Goal: Task Accomplishment & Management: Use online tool/utility

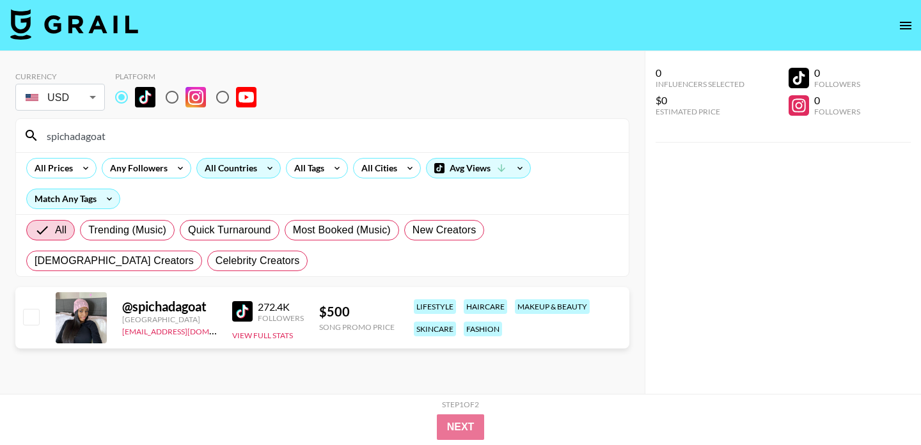
drag, startPoint x: 111, startPoint y: 138, endPoint x: 212, endPoint y: 175, distance: 108.2
click at [0, 136] on div "Currency USD USD ​ Platform spichadagoat All Prices Any Followers All Countries…" at bounding box center [322, 248] width 645 height 394
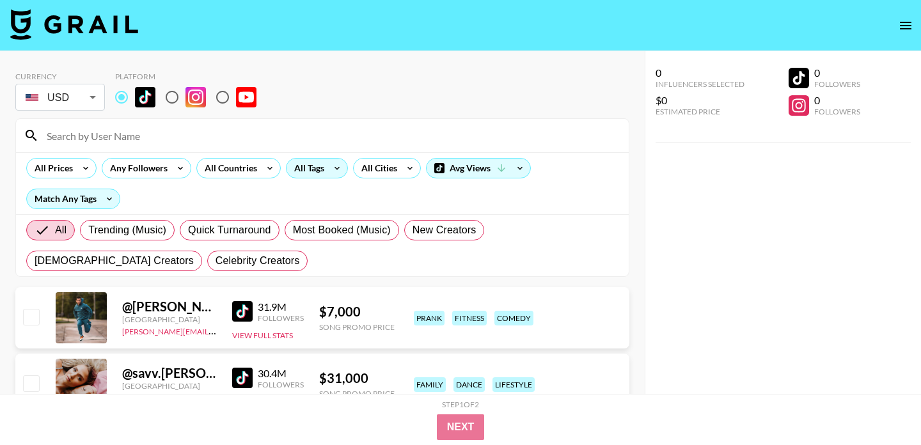
click at [320, 167] on div "All Tags" at bounding box center [307, 168] width 40 height 19
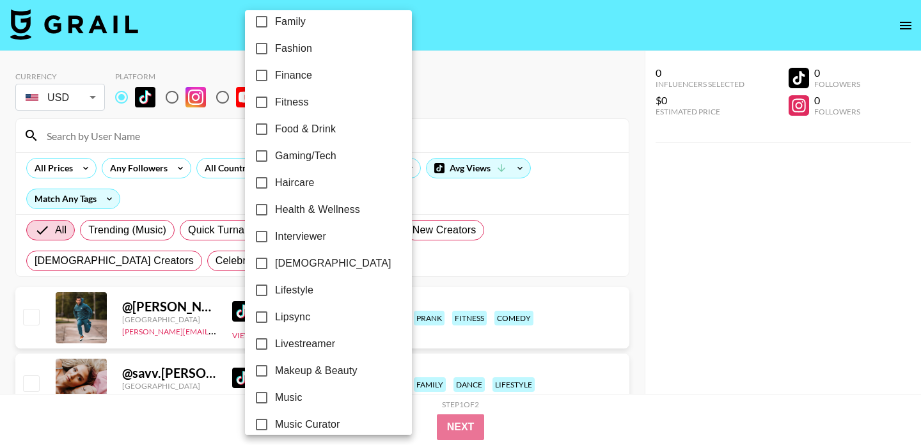
scroll to position [389, 0]
click at [269, 312] on input "Lipsync" at bounding box center [261, 316] width 27 height 27
checkbox input "true"
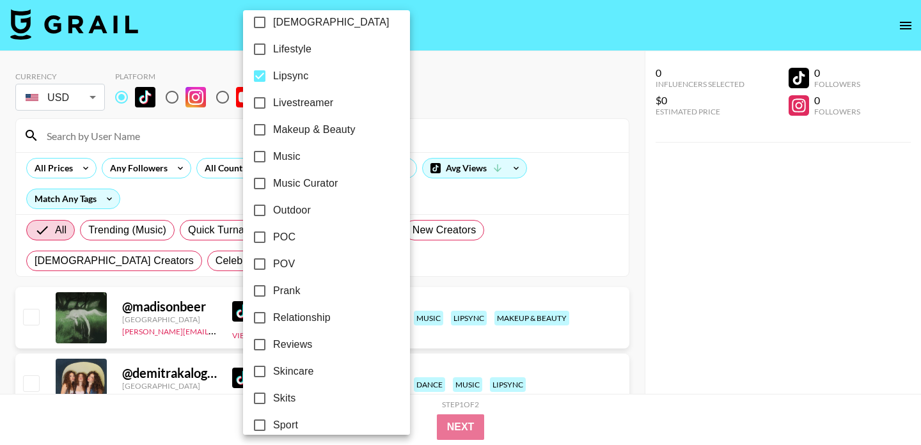
scroll to position [631, 0]
click at [259, 256] on input "POV" at bounding box center [259, 262] width 27 height 27
checkbox input "true"
click at [468, 77] on div at bounding box center [460, 222] width 921 height 445
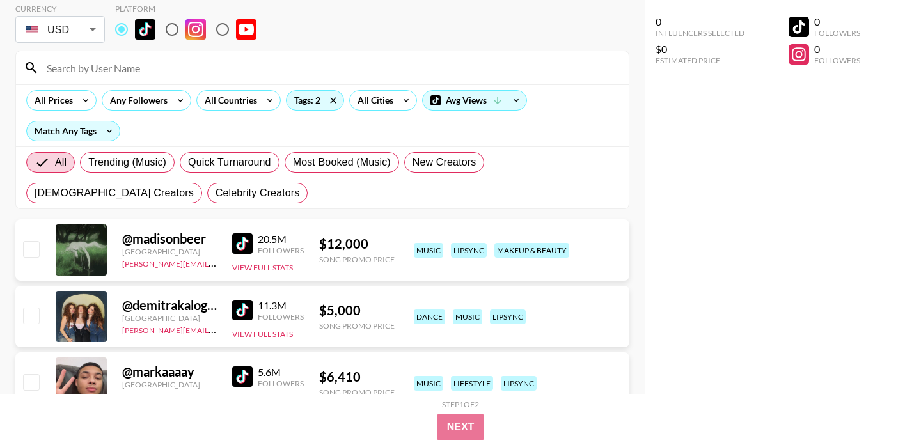
scroll to position [0, 0]
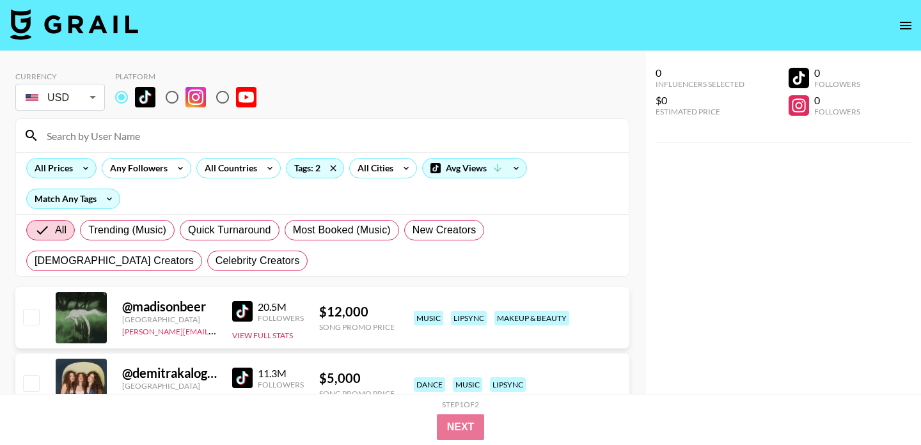
click at [80, 168] on icon at bounding box center [85, 168] width 20 height 19
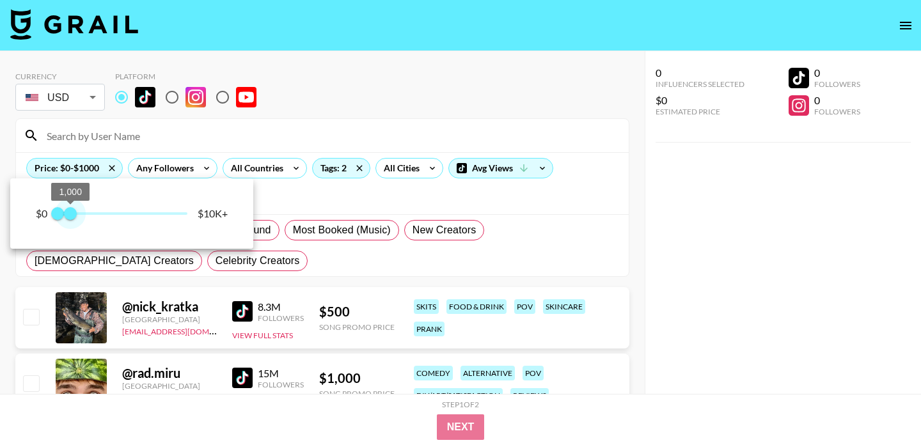
type input "1000"
drag, startPoint x: 190, startPoint y: 215, endPoint x: 71, endPoint y: 220, distance: 119.1
click at [71, 220] on span "1,000" at bounding box center [70, 213] width 13 height 13
click at [376, 77] on div at bounding box center [460, 222] width 921 height 445
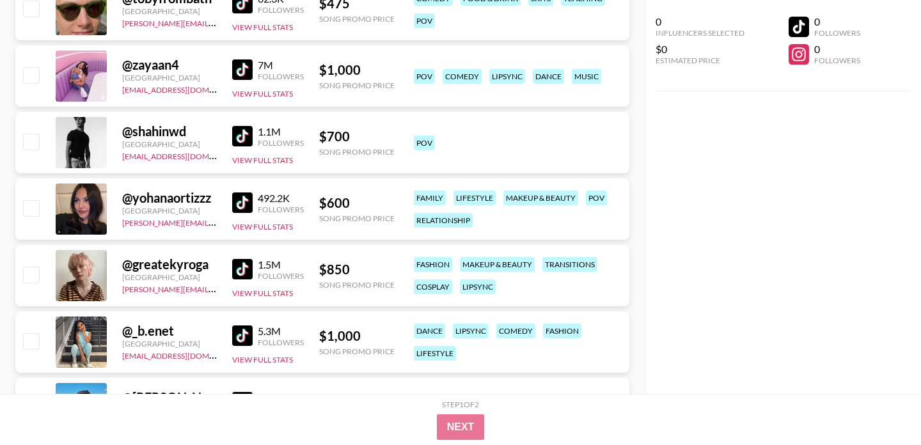
scroll to position [1376, 0]
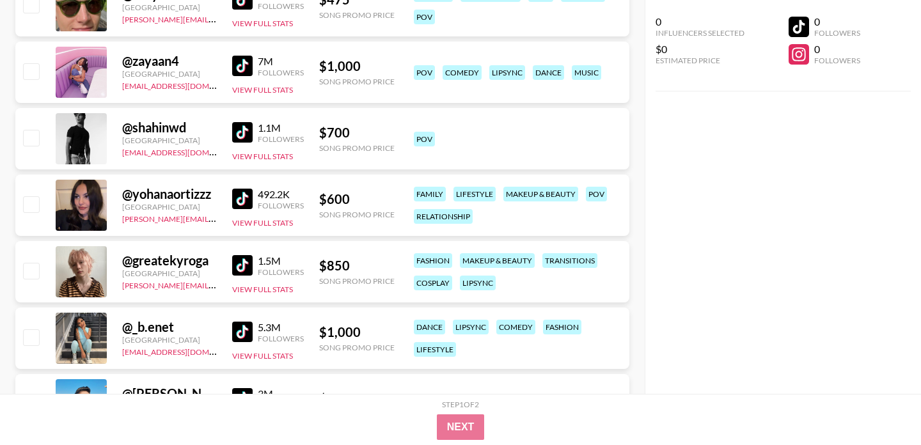
click at [243, 197] on img at bounding box center [242, 199] width 20 height 20
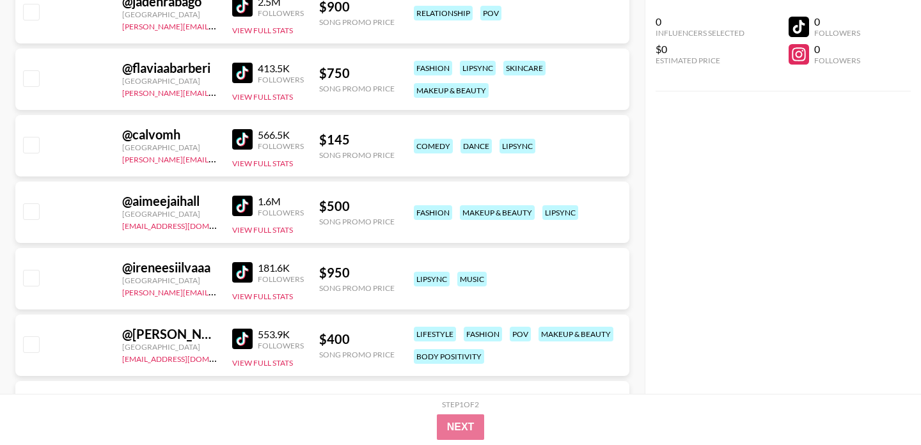
scroll to position [3829, 0]
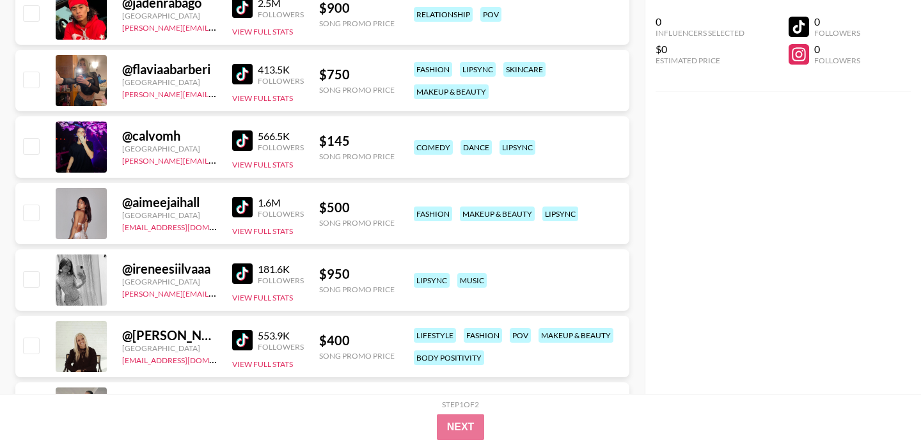
click at [244, 72] on img at bounding box center [242, 74] width 20 height 20
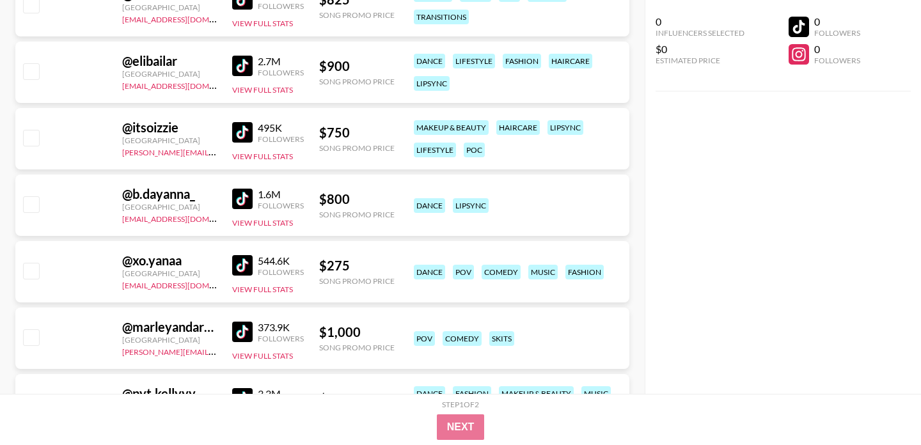
scroll to position [6300, 0]
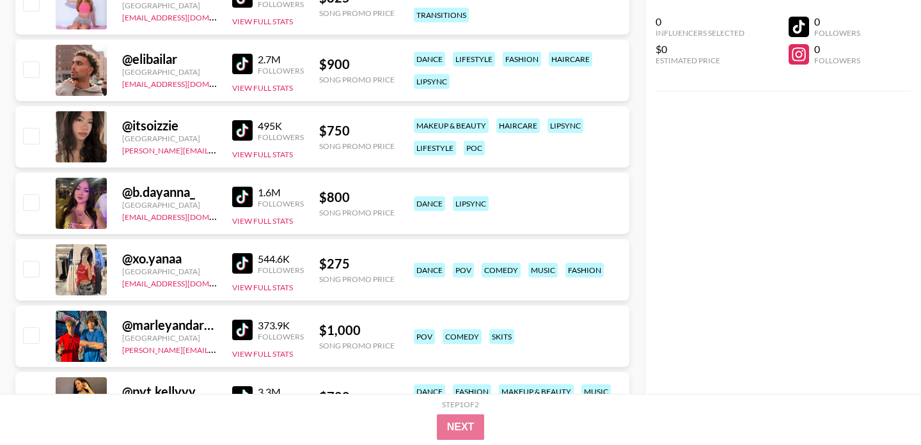
click at [246, 129] on img at bounding box center [242, 130] width 20 height 20
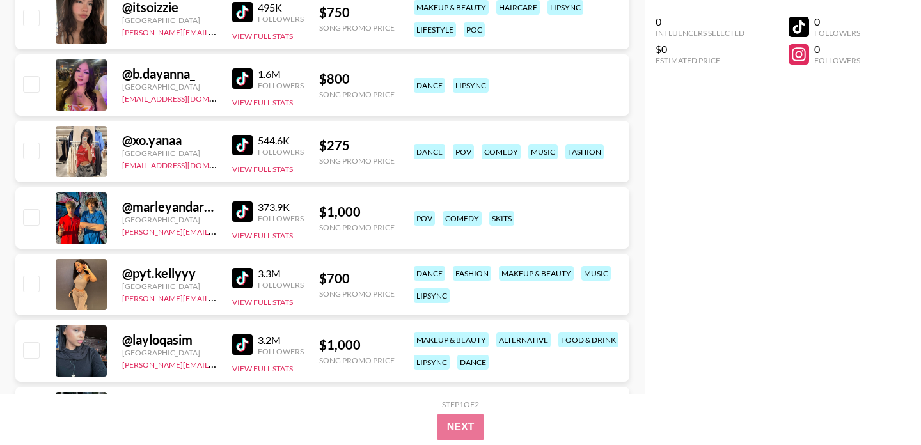
scroll to position [6420, 0]
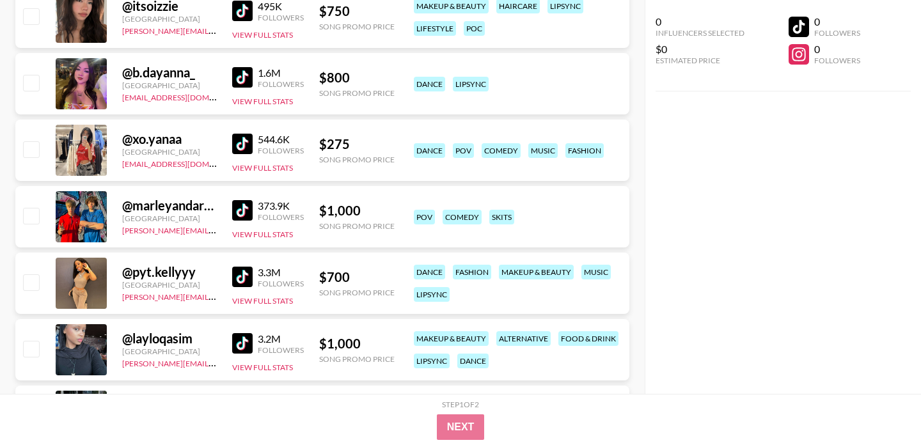
click at [248, 78] on img at bounding box center [242, 77] width 20 height 20
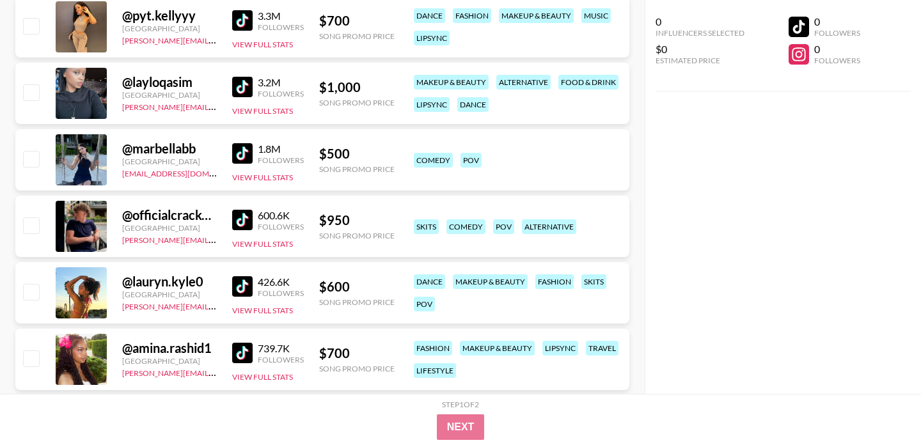
scroll to position [6677, 0]
click at [248, 352] on img at bounding box center [242, 352] width 20 height 20
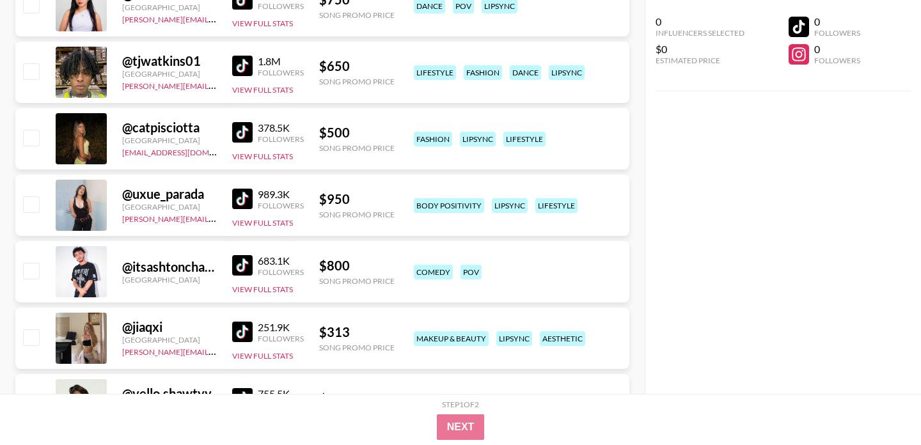
scroll to position [7896, 0]
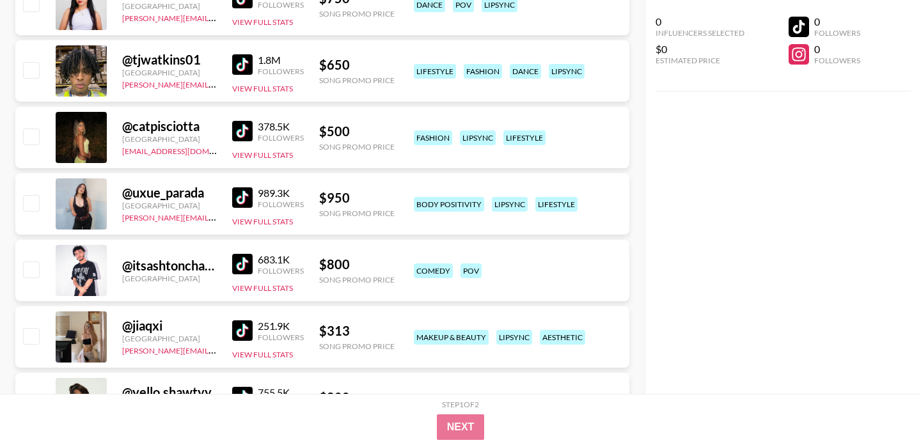
click at [246, 135] on img at bounding box center [242, 131] width 20 height 20
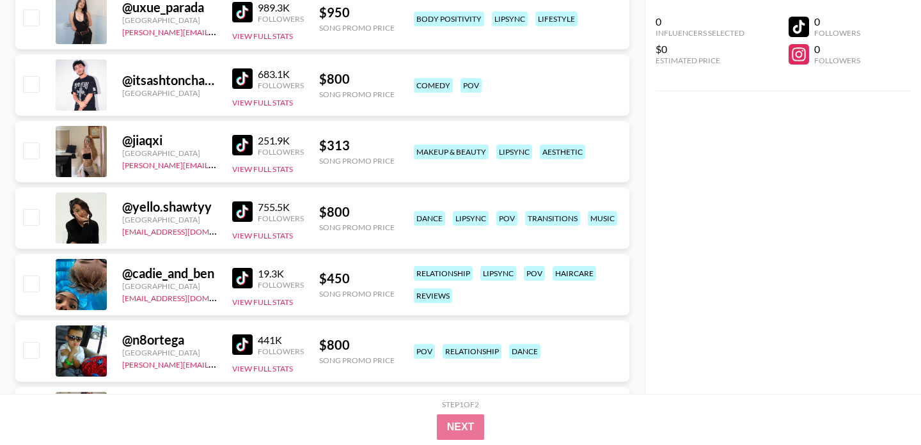
scroll to position [8083, 0]
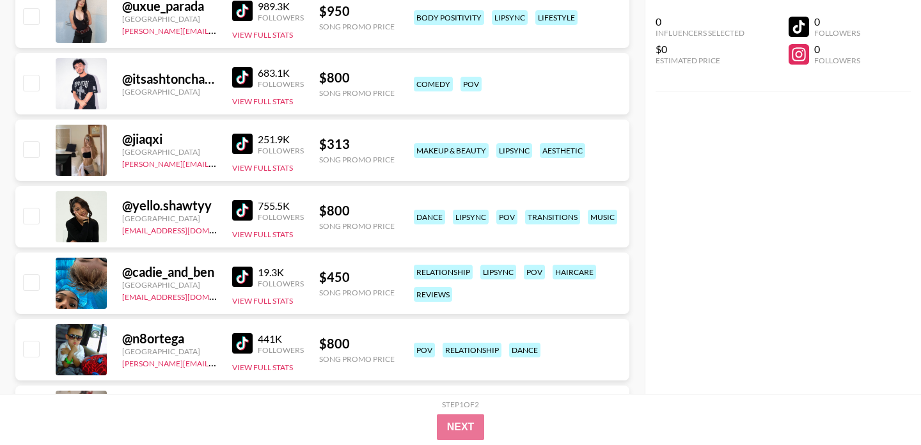
click at [248, 211] on img at bounding box center [242, 210] width 20 height 20
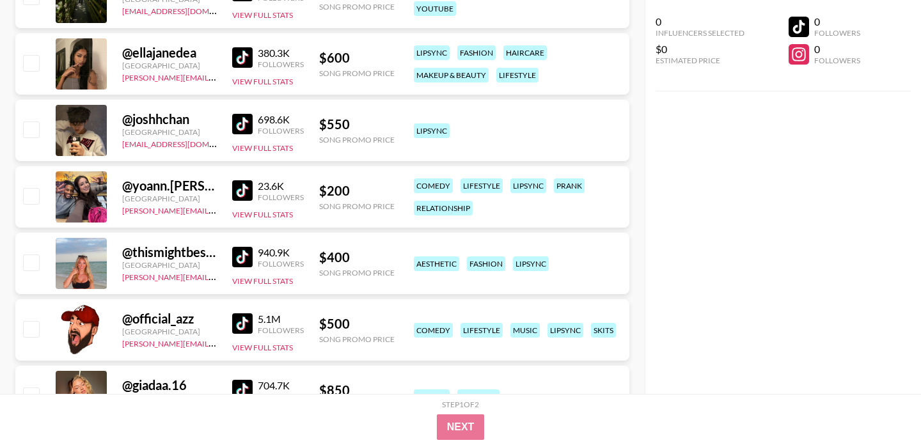
scroll to position [8637, 0]
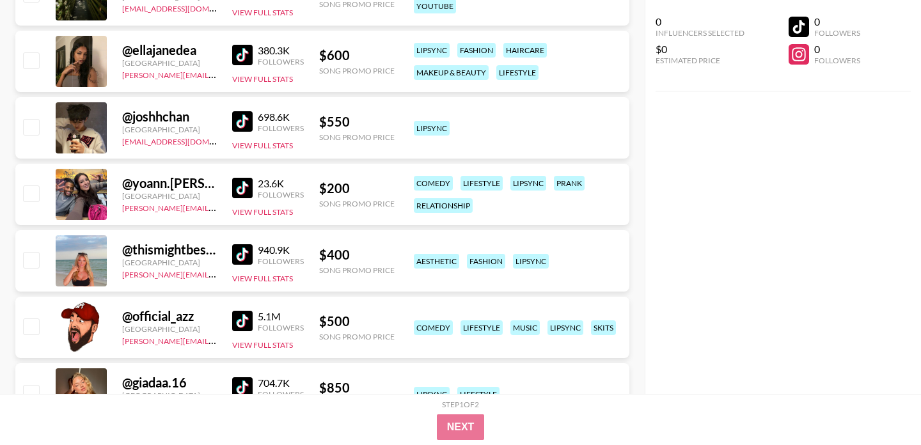
click at [239, 253] on img at bounding box center [242, 254] width 20 height 20
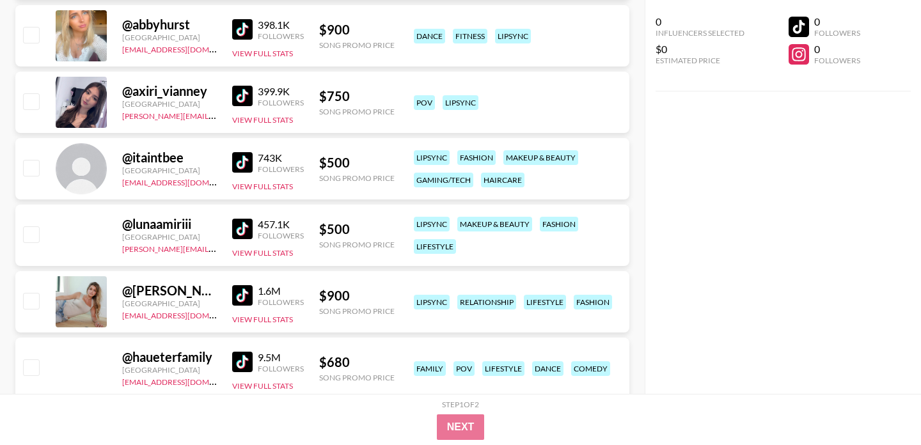
scroll to position [10592, 0]
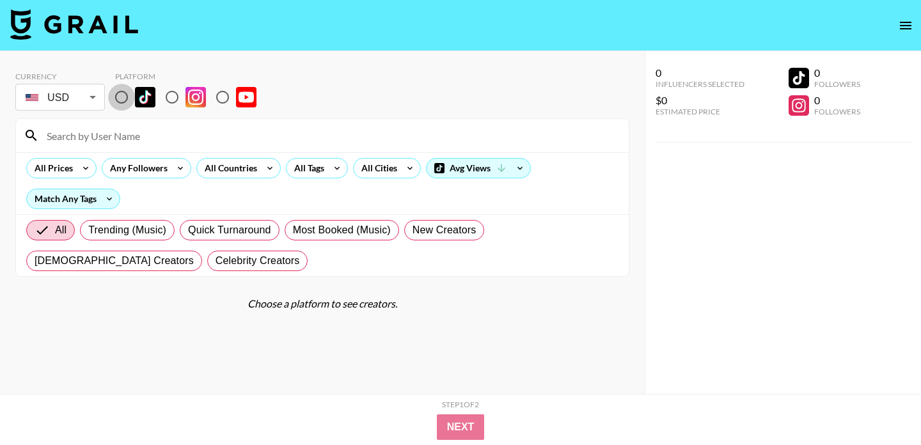
click at [120, 103] on input "radio" at bounding box center [121, 97] width 27 height 27
radio input "true"
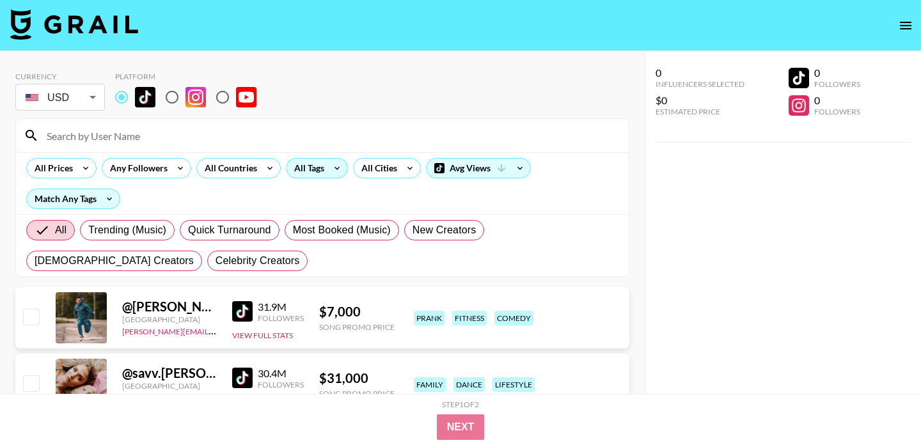
click at [309, 167] on div "All Tags" at bounding box center [307, 168] width 40 height 19
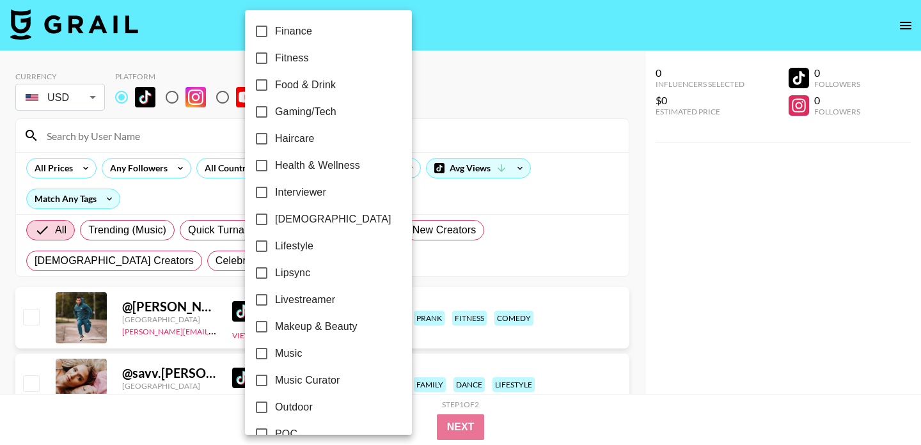
scroll to position [434, 0]
click at [284, 270] on span "Lipsync" at bounding box center [292, 270] width 35 height 15
click at [275, 270] on input "Lipsync" at bounding box center [261, 271] width 27 height 27
checkbox input "true"
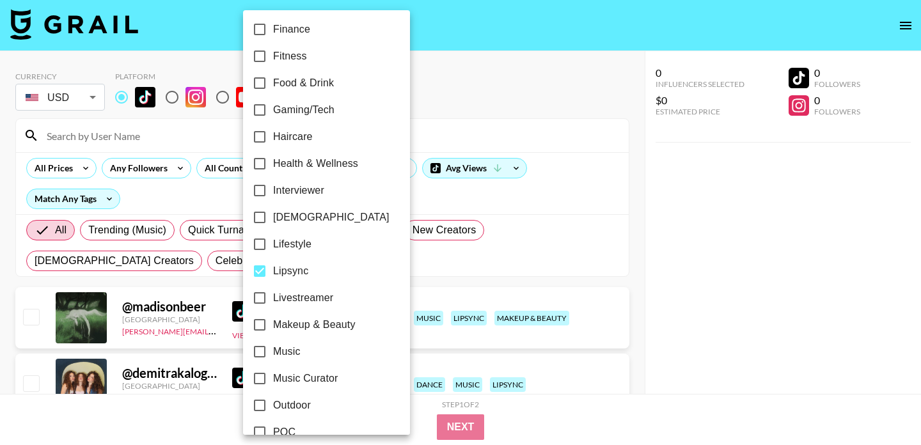
scroll to position [552, 0]
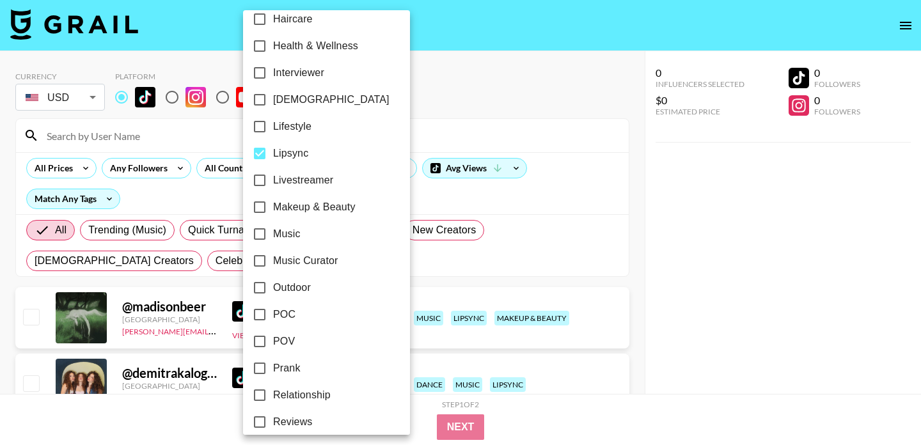
click at [274, 338] on span "POV" at bounding box center [284, 341] width 22 height 15
click at [273, 338] on input "POV" at bounding box center [259, 341] width 27 height 27
checkbox input "true"
click at [575, 67] on div at bounding box center [460, 222] width 921 height 445
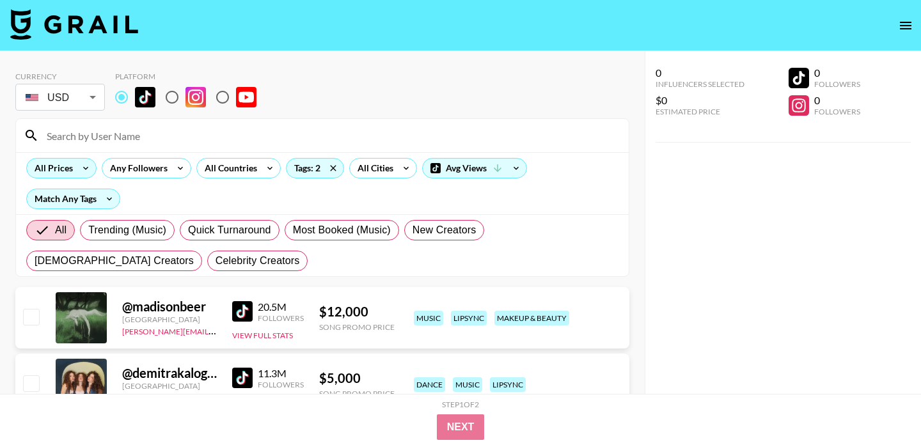
click at [69, 169] on div "All Prices" at bounding box center [51, 168] width 49 height 19
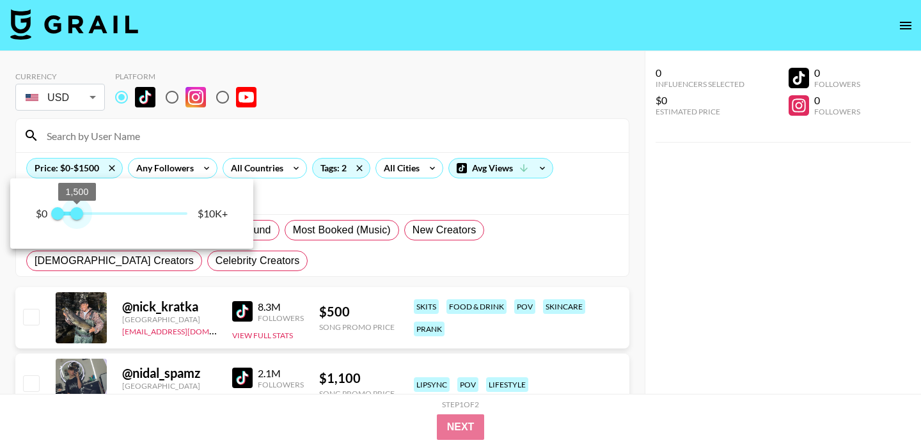
type input "1000"
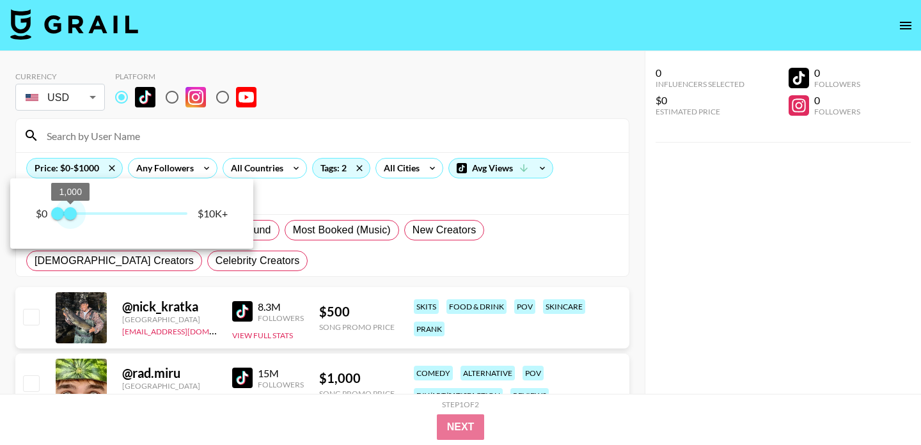
drag, startPoint x: 187, startPoint y: 215, endPoint x: 74, endPoint y: 217, distance: 112.6
click at [72, 217] on span "1,000" at bounding box center [70, 213] width 13 height 13
click at [303, 81] on div at bounding box center [460, 222] width 921 height 445
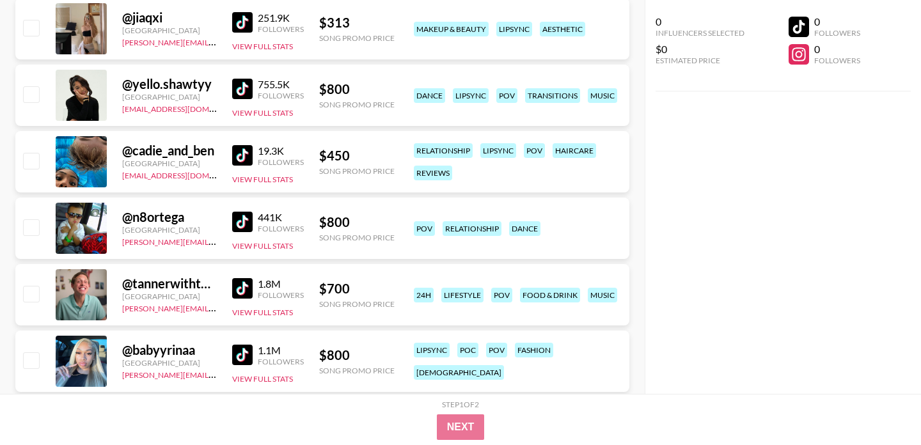
scroll to position [8198, 0]
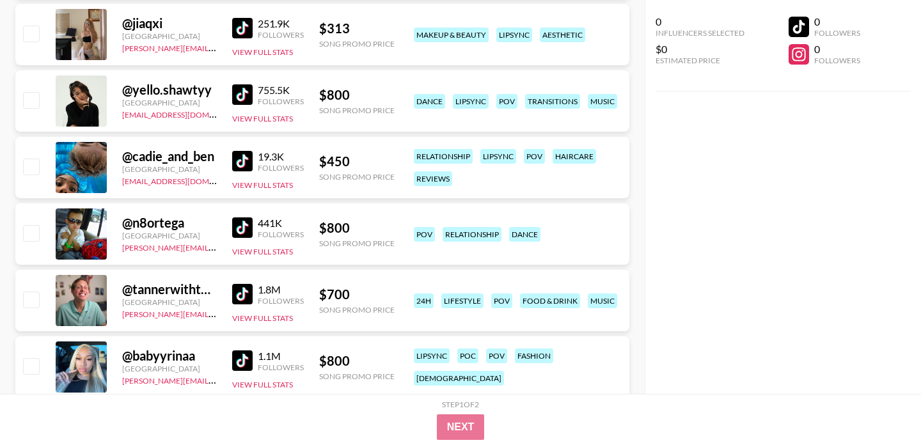
click at [240, 26] on img at bounding box center [242, 28] width 20 height 20
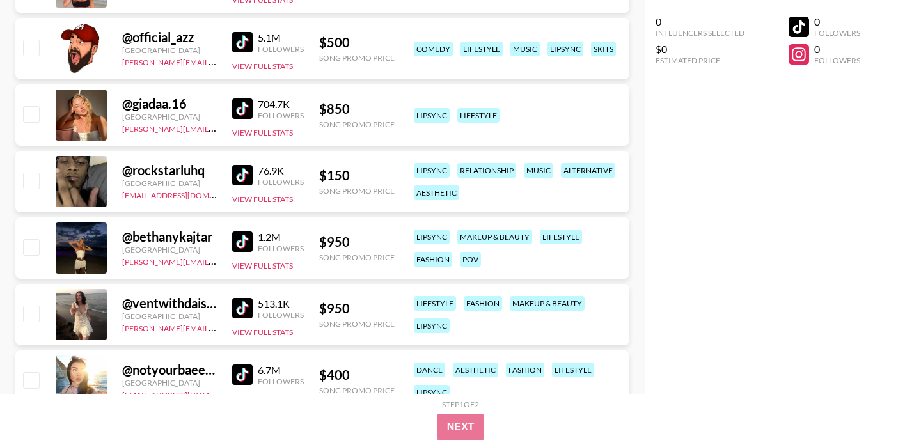
scroll to position [8922, 0]
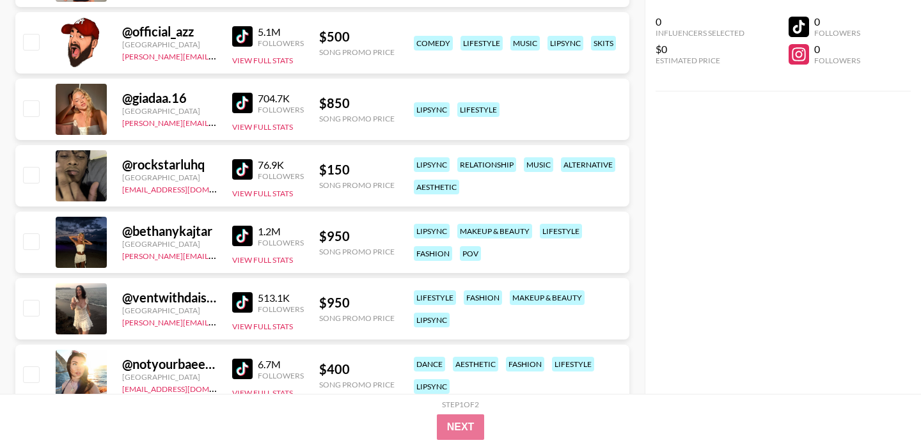
click at [246, 104] on img at bounding box center [242, 103] width 20 height 20
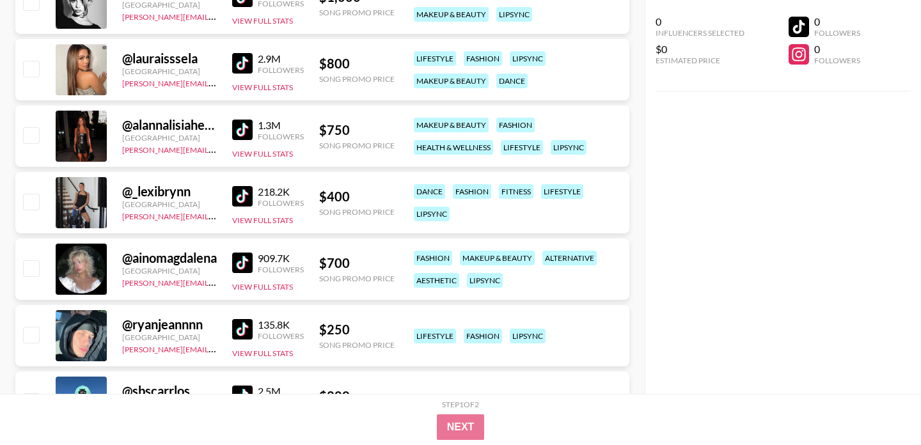
scroll to position [10093, 0]
click at [240, 61] on img at bounding box center [242, 62] width 20 height 20
click at [240, 265] on img at bounding box center [242, 262] width 20 height 20
click at [244, 193] on img at bounding box center [242, 195] width 20 height 20
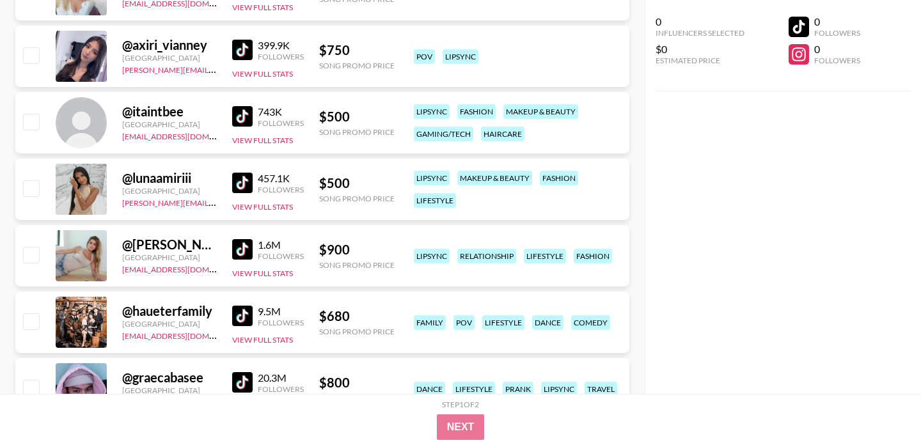
scroll to position [10639, 0]
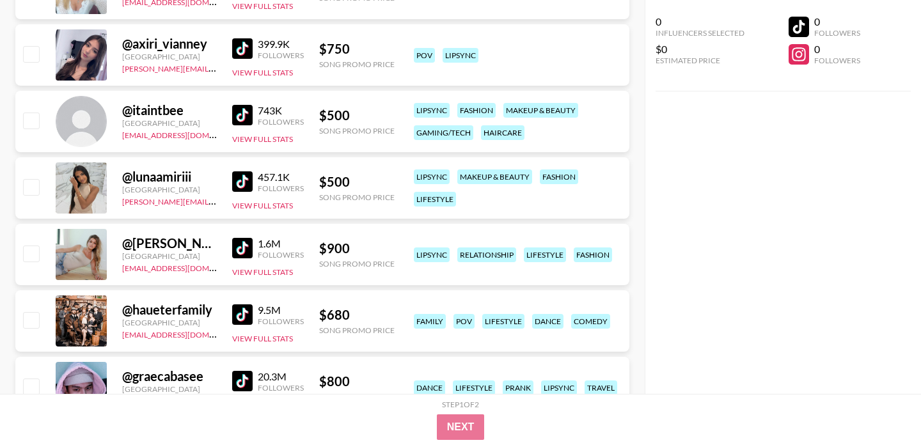
click at [248, 109] on img at bounding box center [242, 115] width 20 height 20
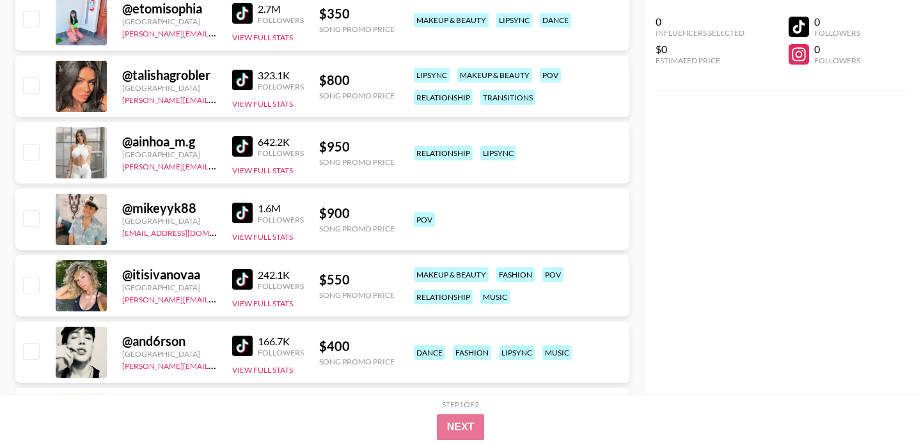
scroll to position [12006, 0]
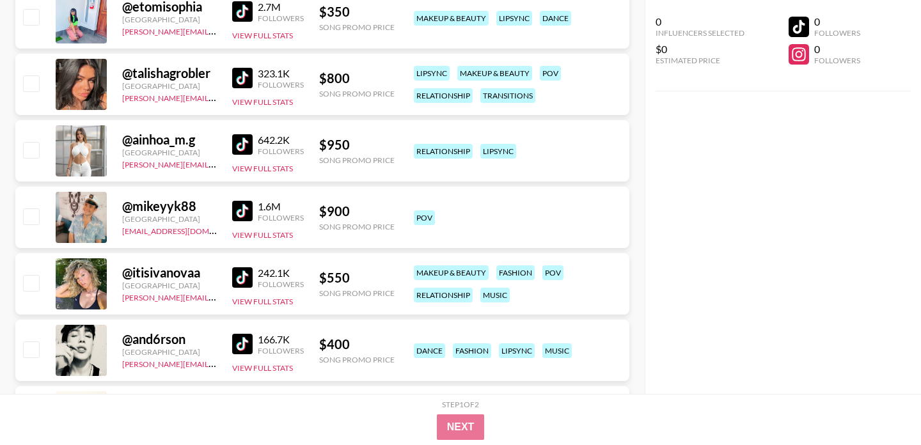
click at [243, 279] on img at bounding box center [242, 277] width 20 height 20
